Goal: Transaction & Acquisition: Purchase product/service

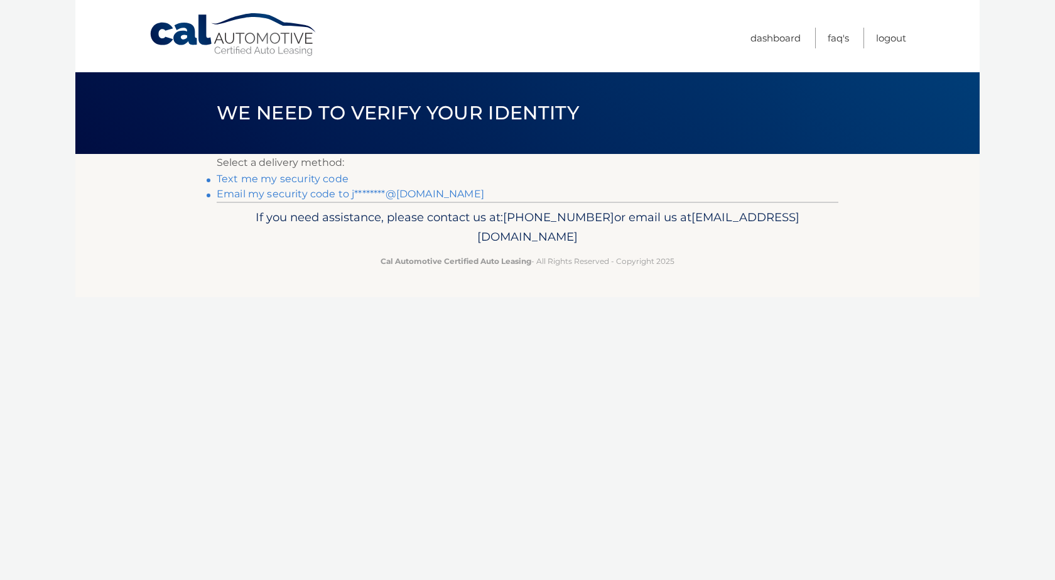
click at [247, 192] on link "Email my security code to j********@gmail.com" at bounding box center [351, 194] width 268 height 12
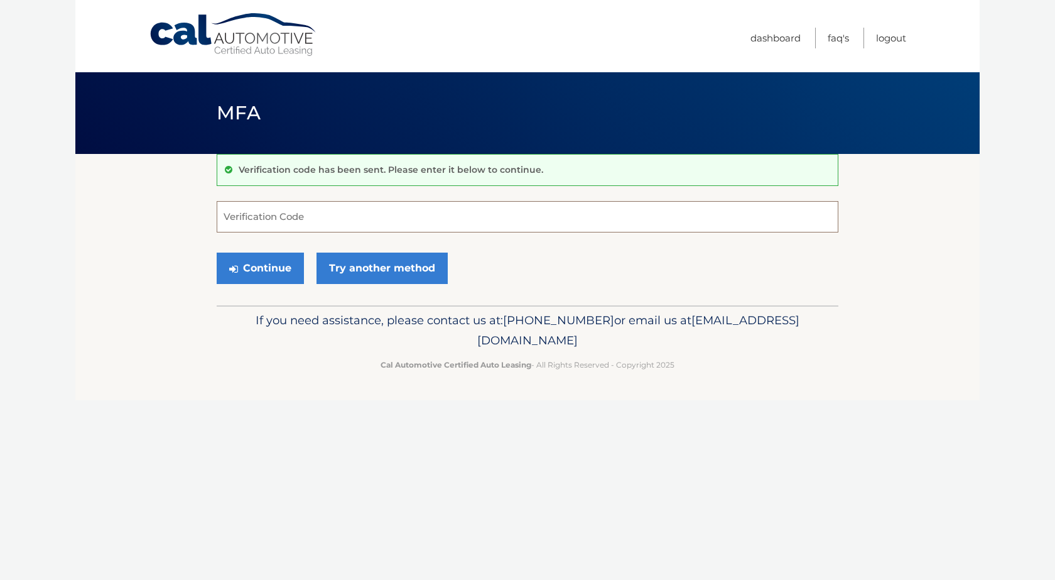
paste input "130241"
type input "130241"
click at [261, 273] on button "Continue" at bounding box center [260, 268] width 87 height 31
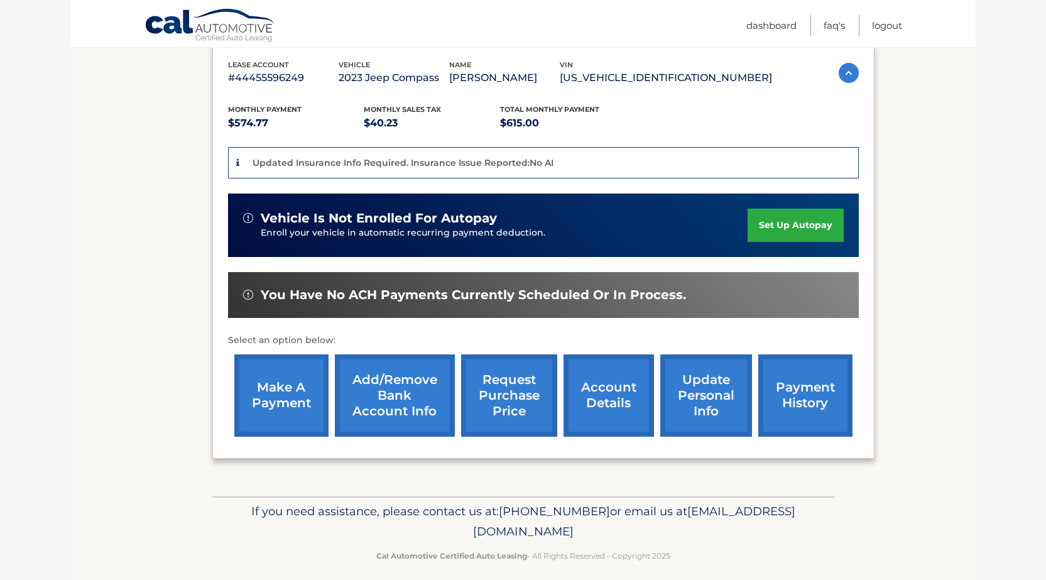
scroll to position [229, 0]
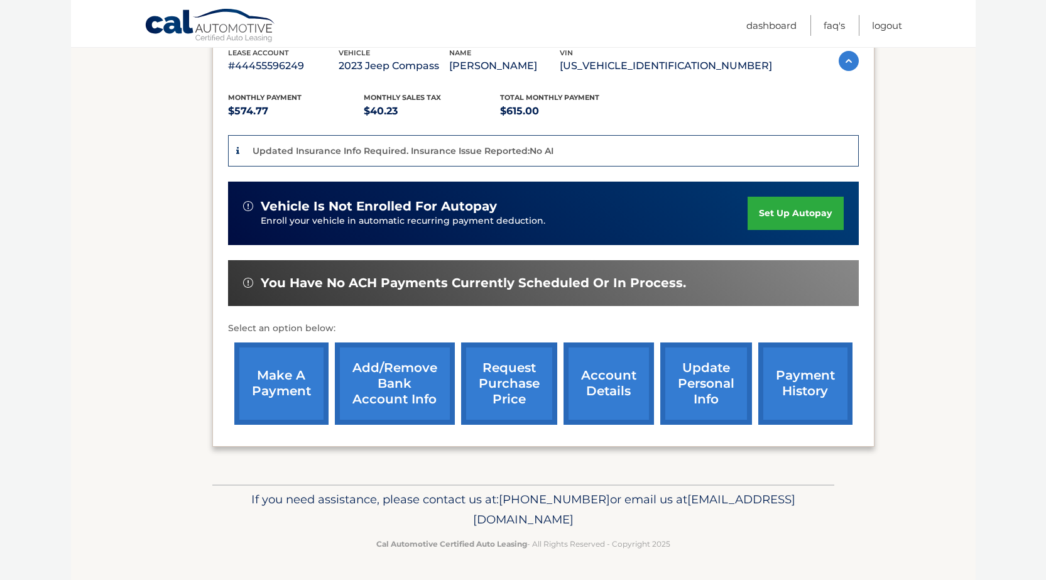
click at [271, 381] on link "make a payment" at bounding box center [281, 383] width 94 height 82
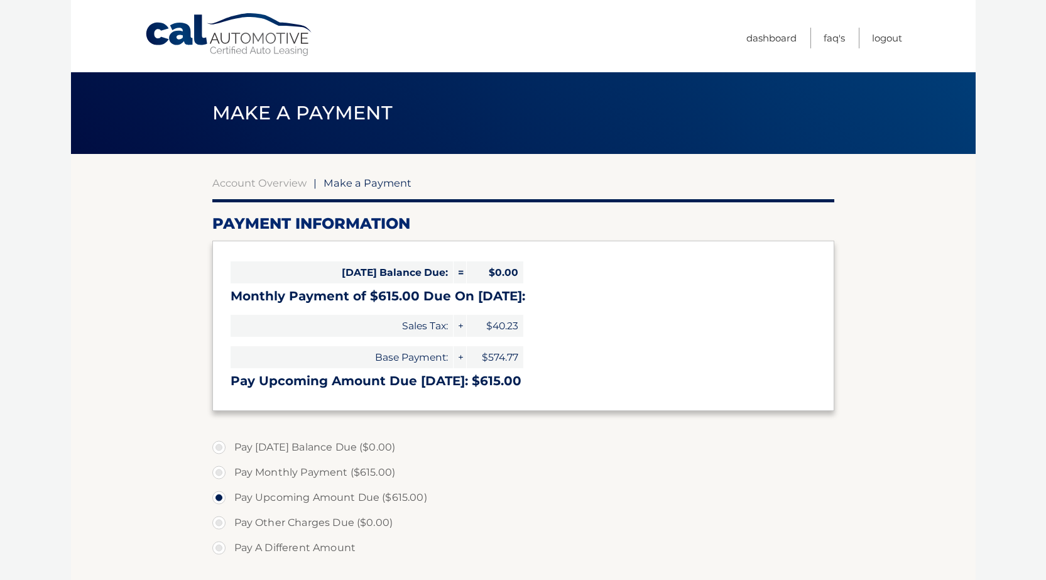
select select "YTljNGFhMWQtZmRjMy00MzlhLWJjZWItMzhlZTJjYWFiOGEy"
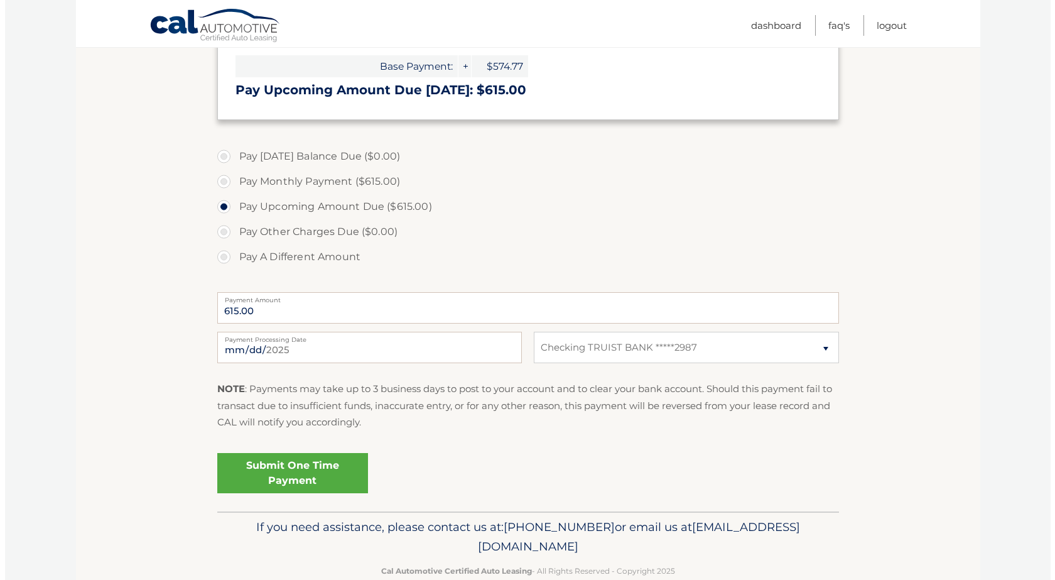
scroll to position [314, 0]
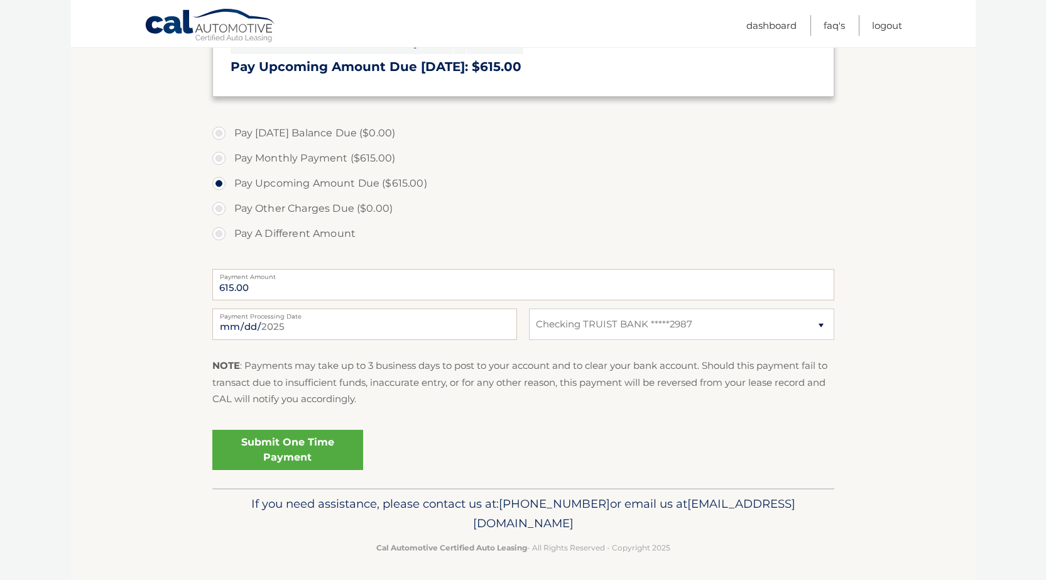
click at [303, 452] on link "Submit One Time Payment" at bounding box center [287, 450] width 151 height 40
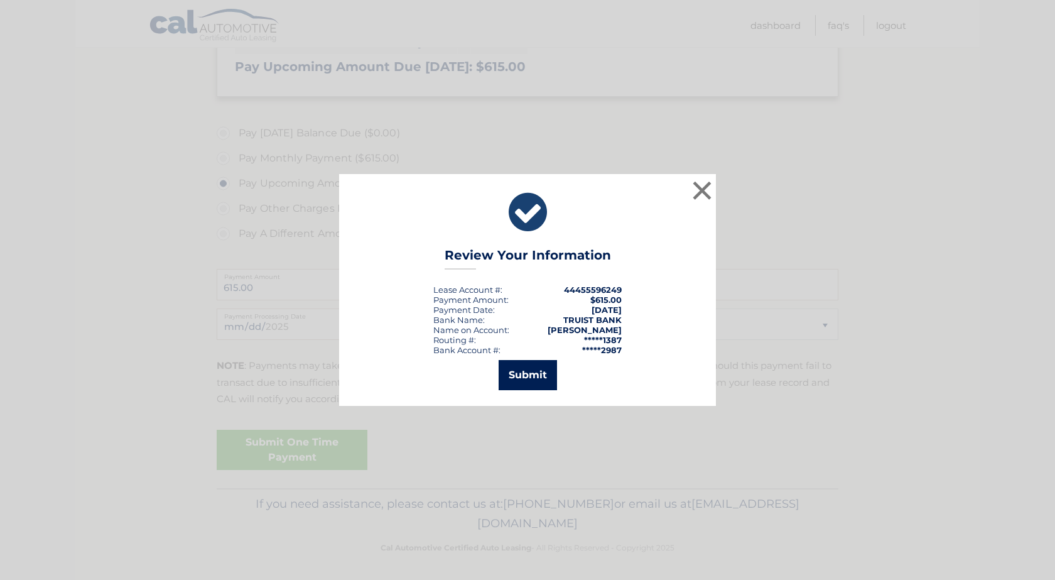
click at [525, 381] on button "Submit" at bounding box center [528, 375] width 58 height 30
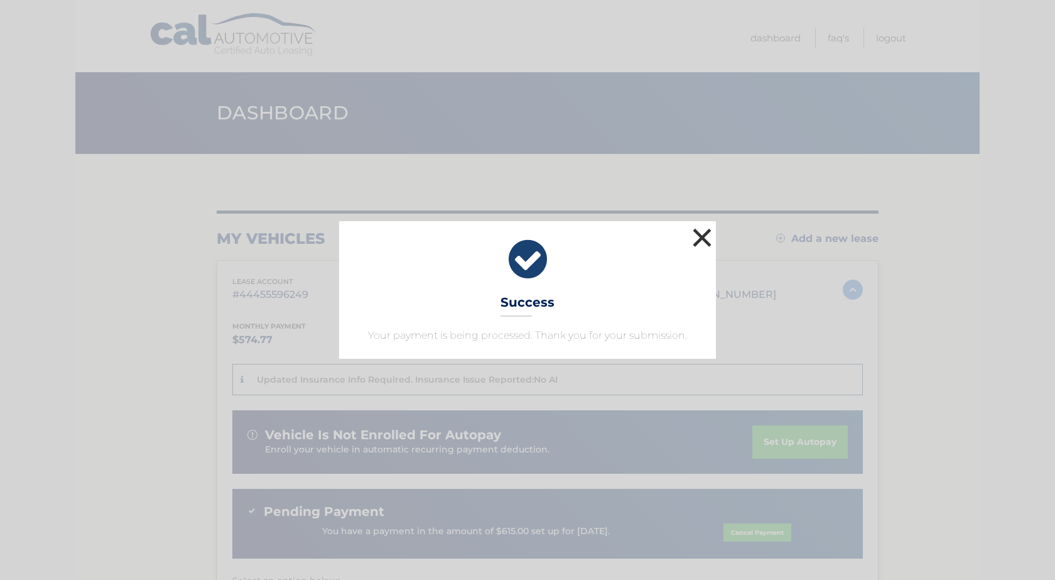
click at [706, 238] on button "×" at bounding box center [702, 237] width 25 height 25
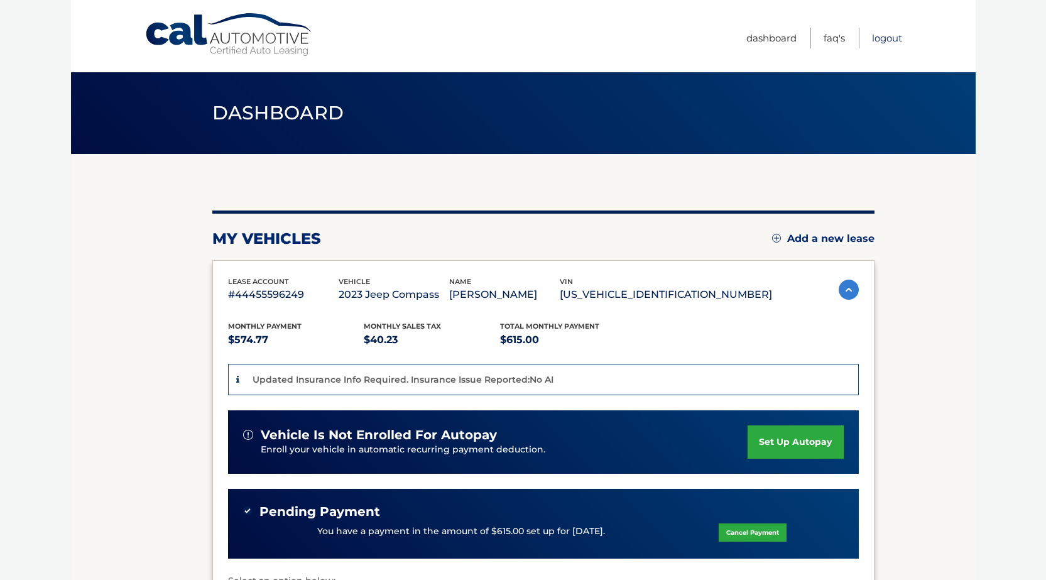
click at [890, 37] on link "Logout" at bounding box center [887, 38] width 30 height 21
